Goal: Task Accomplishment & Management: Use online tool/utility

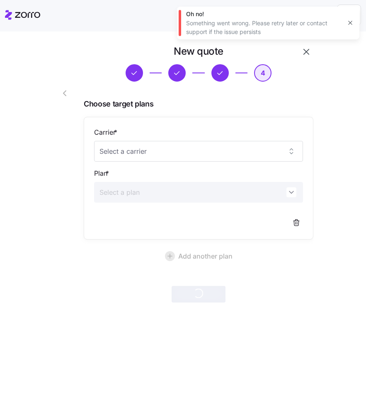
click at [349, 21] on icon "button" at bounding box center [350, 22] width 7 height 7
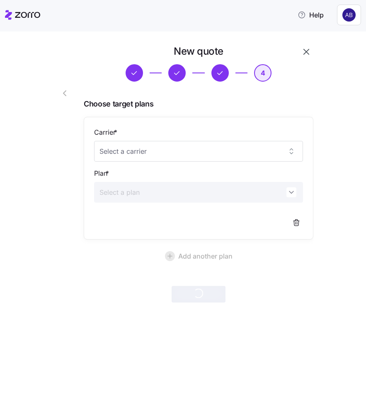
click at [308, 49] on icon "button" at bounding box center [306, 52] width 10 height 10
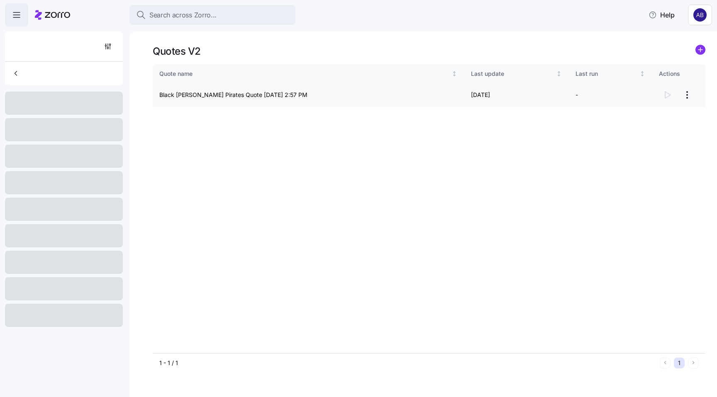
click at [366, 92] on html "Search across Zorro... Help Quotes V2 Quote name Last update Last run Actions B…" at bounding box center [358, 196] width 717 height 392
click at [366, 117] on div "Continue setup" at bounding box center [639, 115] width 41 height 9
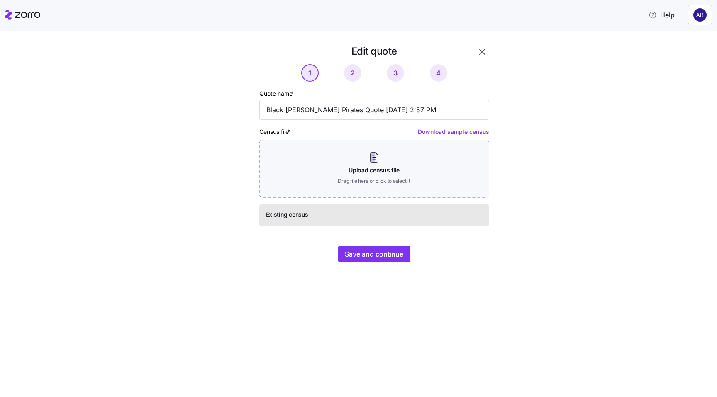
click at [350, 72] on span "2" at bounding box center [352, 72] width 17 height 17
click at [366, 251] on span "Save and continue" at bounding box center [374, 254] width 58 height 10
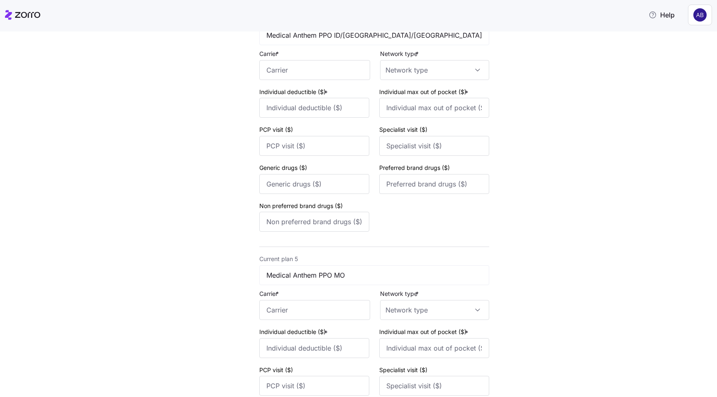
scroll to position [1000, 0]
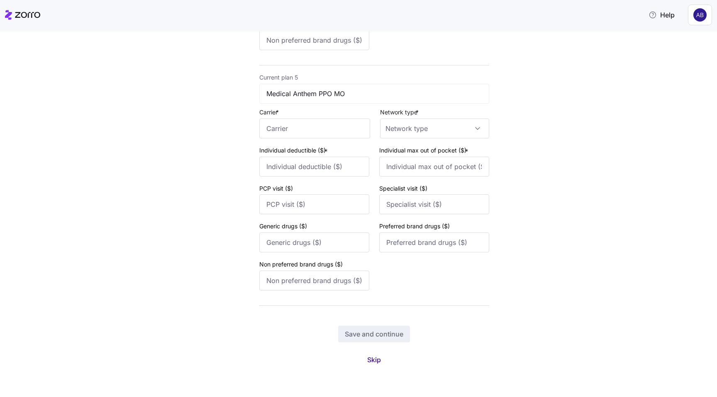
click at [366, 359] on span "Skip" at bounding box center [374, 360] width 14 height 10
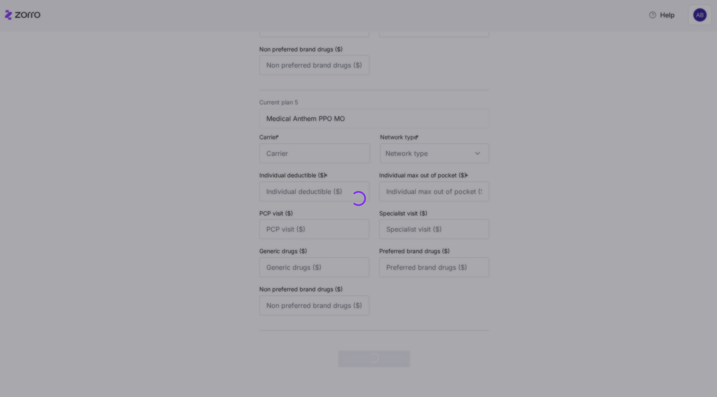
scroll to position [0, 0]
